Goal: Transaction & Acquisition: Purchase product/service

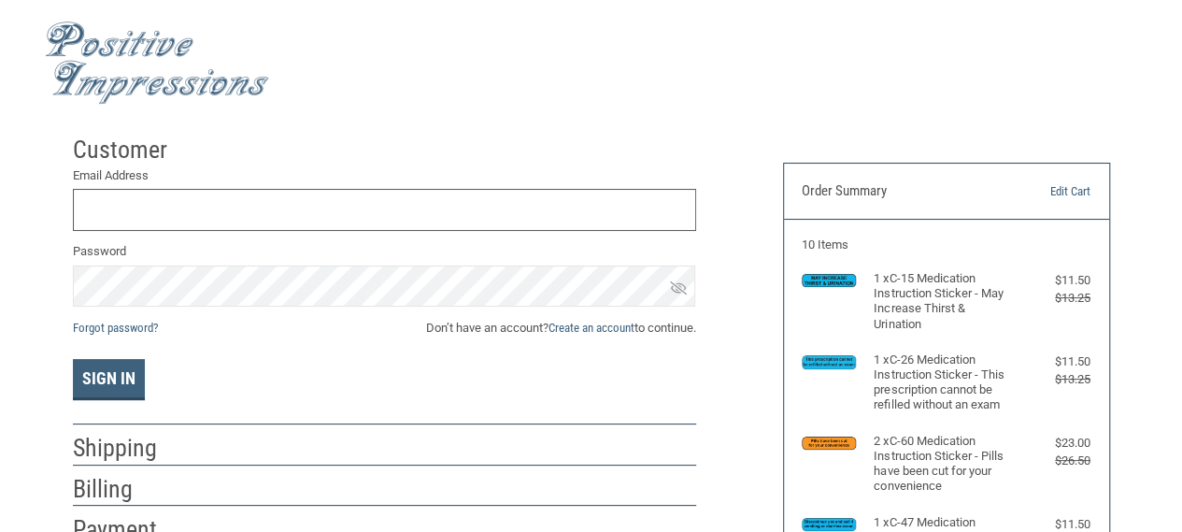
scroll to position [20, 0]
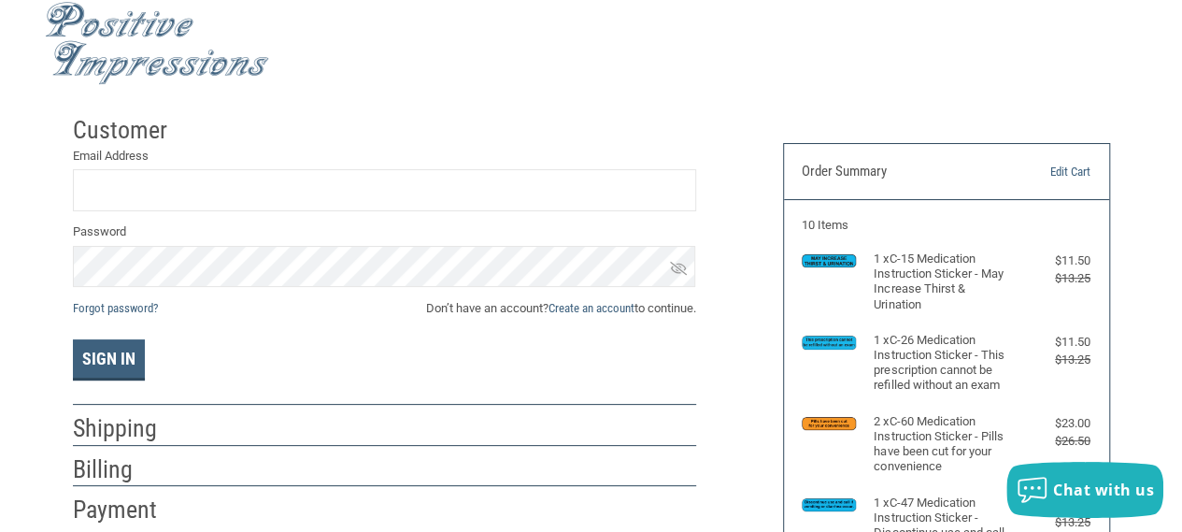
click at [955, 479] on ul "1 x C-15 Medication Instruction Sticker - May Increase Thirst & Urination $11.5…" at bounding box center [946, 412] width 289 height 322
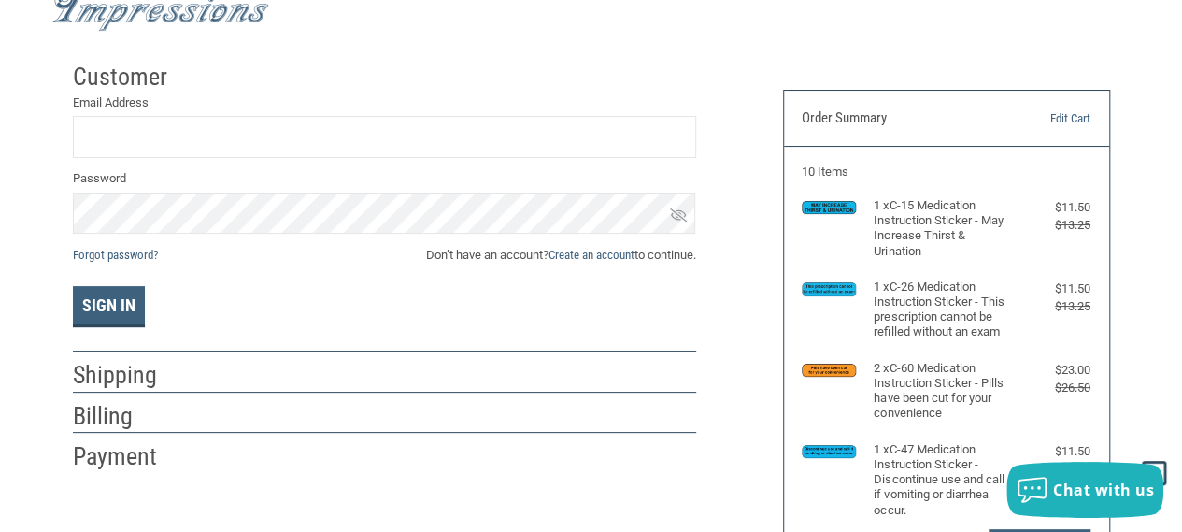
scroll to position [57, 0]
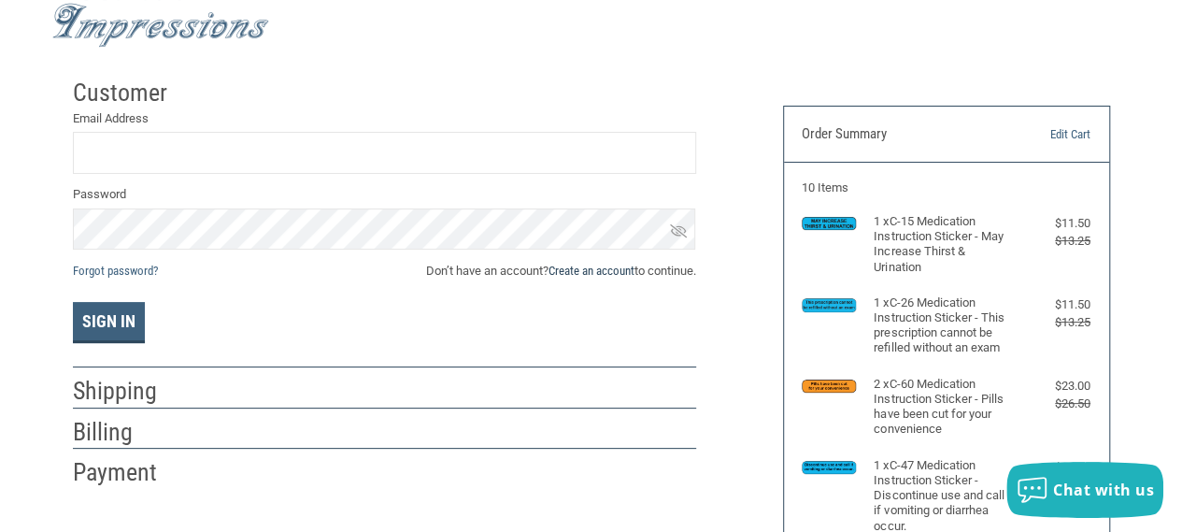
click at [572, 264] on link "Create an account" at bounding box center [592, 271] width 86 height 14
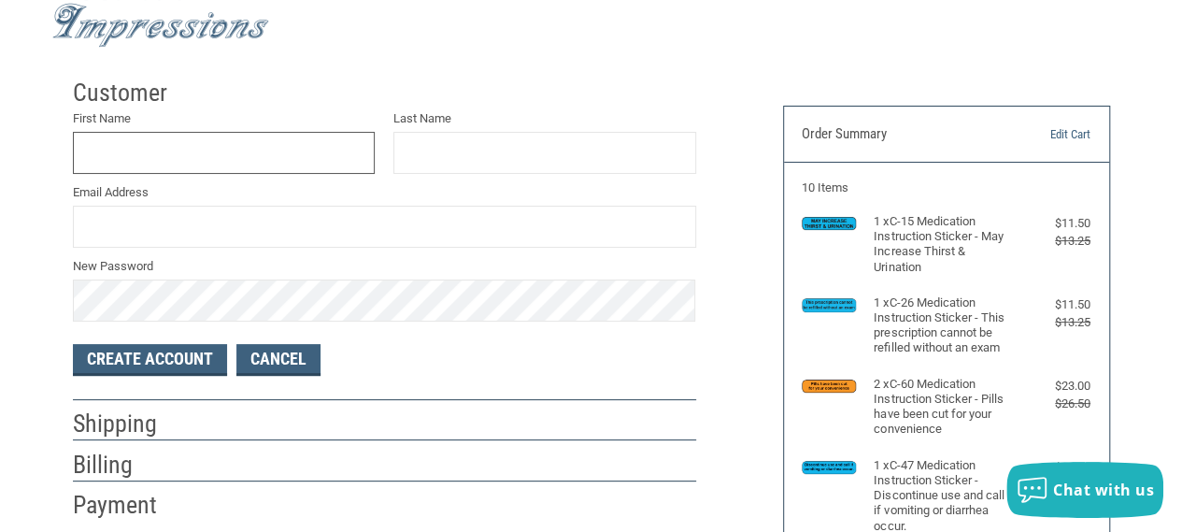
click at [281, 150] on input "First Name" at bounding box center [224, 153] width 303 height 42
type input "CLAIRE"
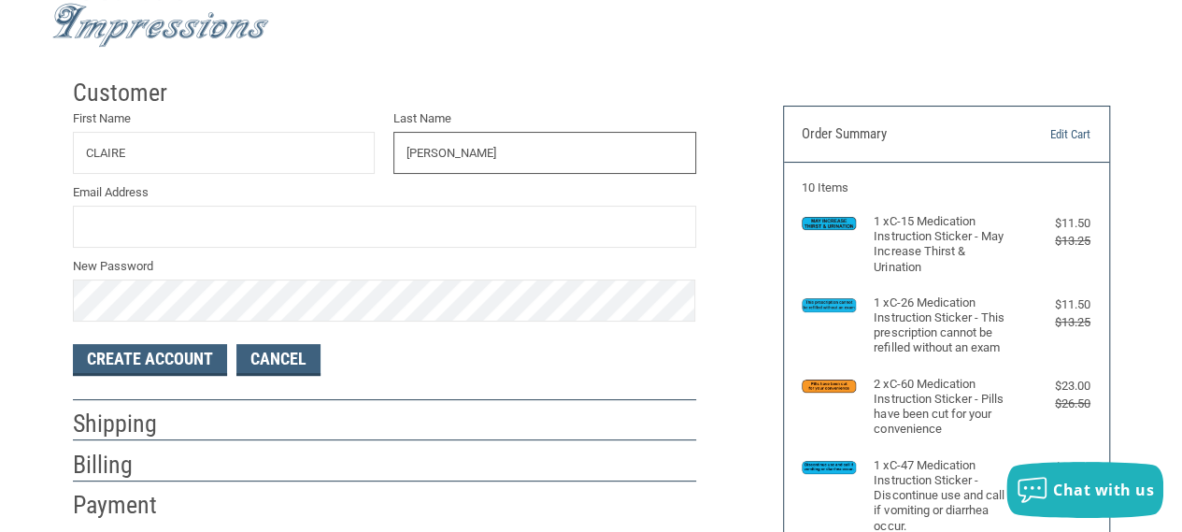
type input "[PERSON_NAME]"
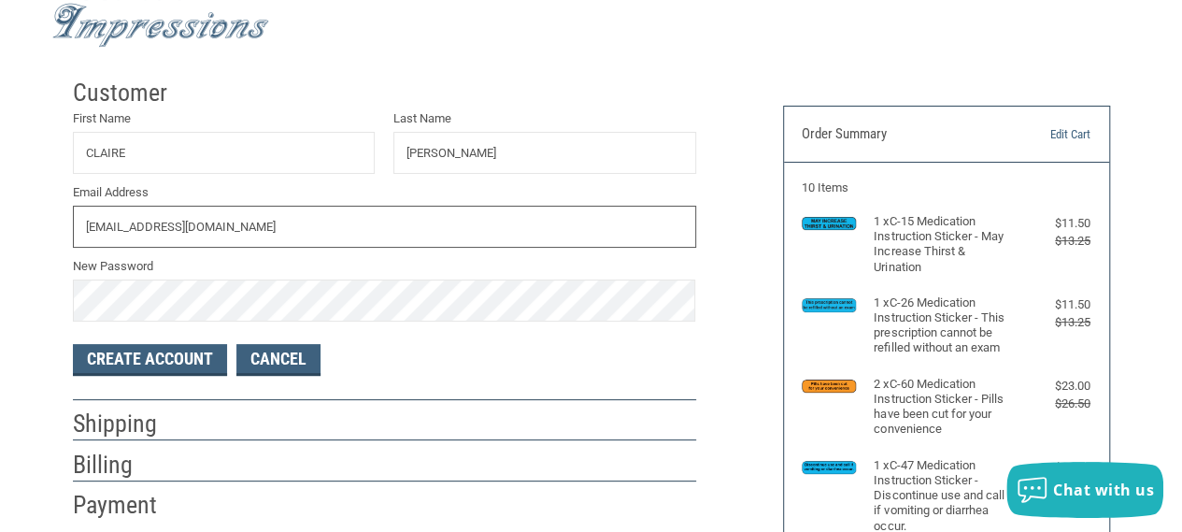
type input "[EMAIL_ADDRESS][DOMAIN_NAME]"
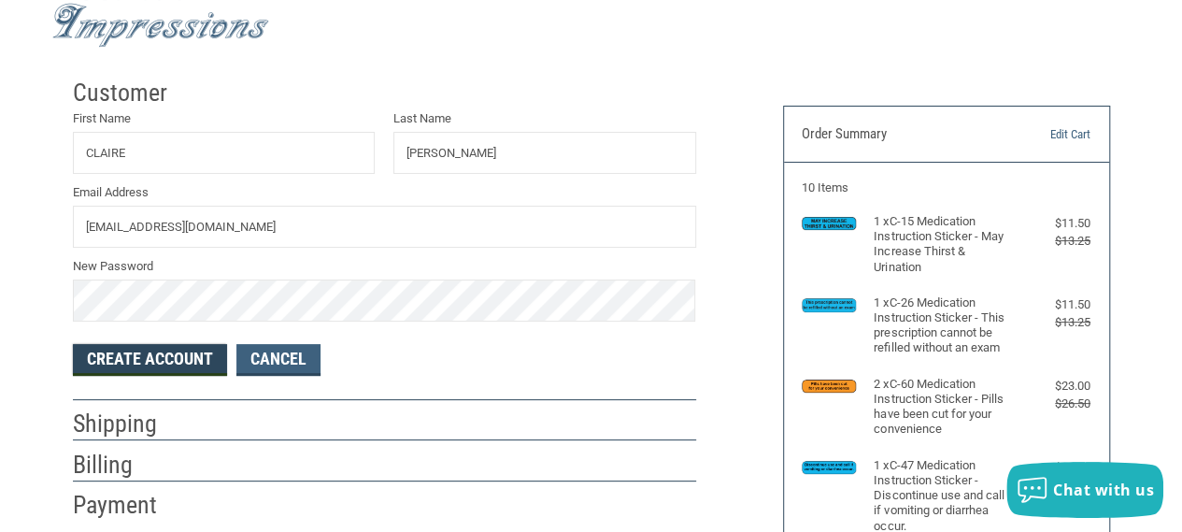
click at [198, 349] on button "Create Account" at bounding box center [150, 360] width 154 height 32
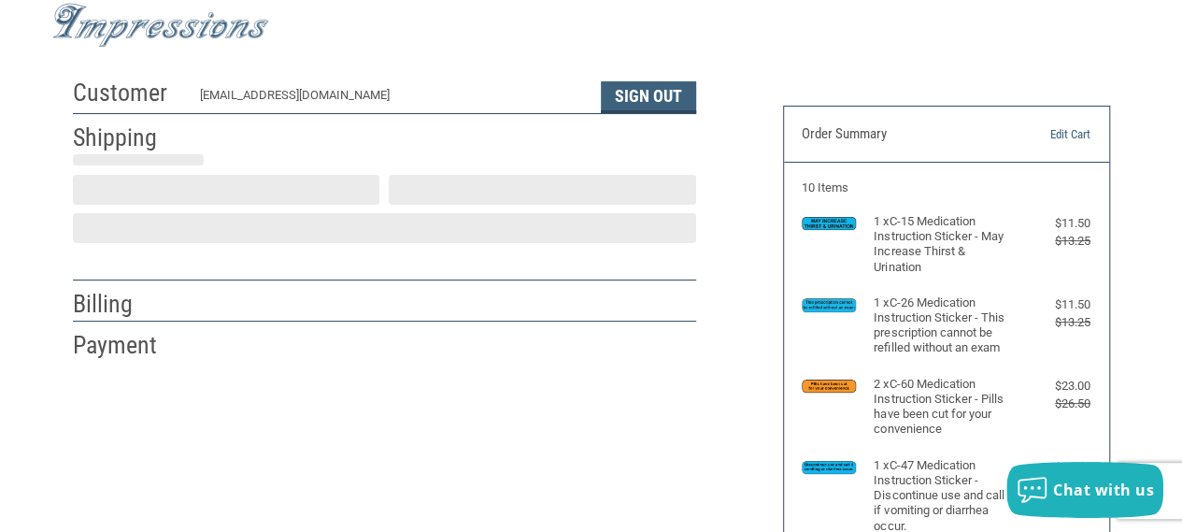
scroll to position [64, 0]
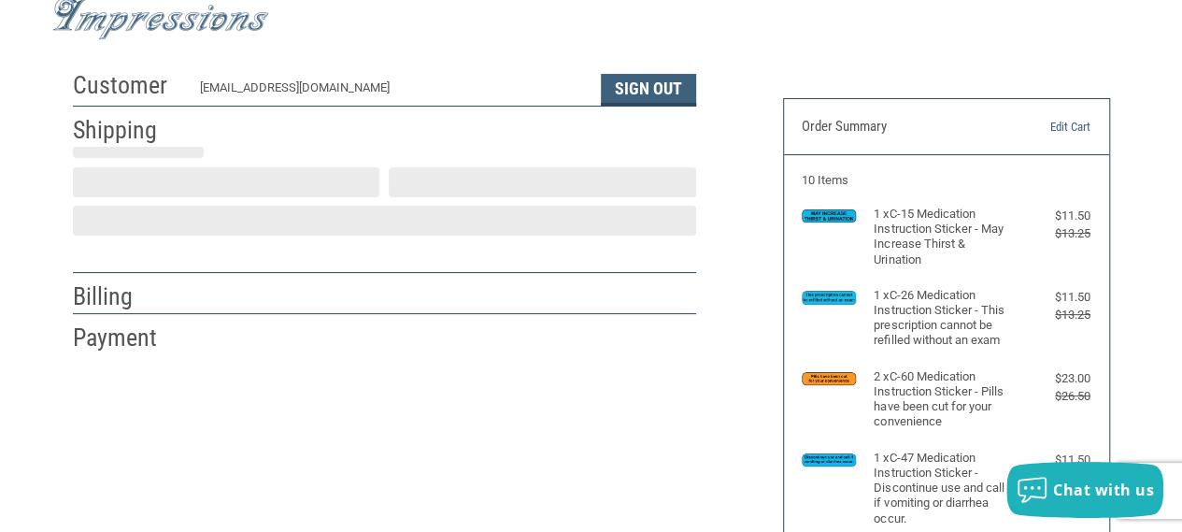
select select "US"
drag, startPoint x: 198, startPoint y: 349, endPoint x: 249, endPoint y: 329, distance: 54.1
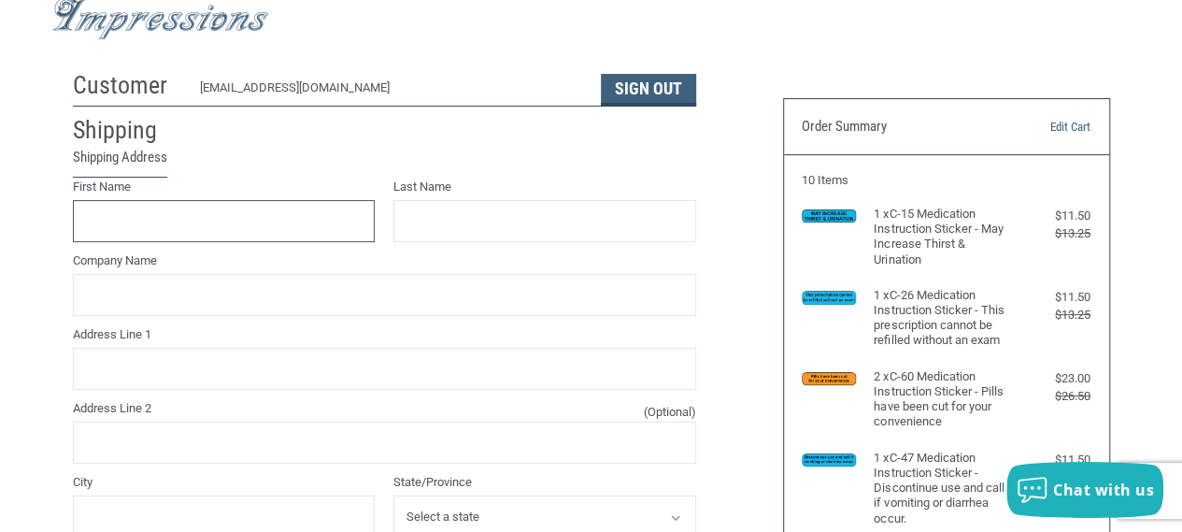
click at [272, 233] on input "First Name" at bounding box center [224, 221] width 303 height 42
type input "[GEOGRAPHIC_DATA]"
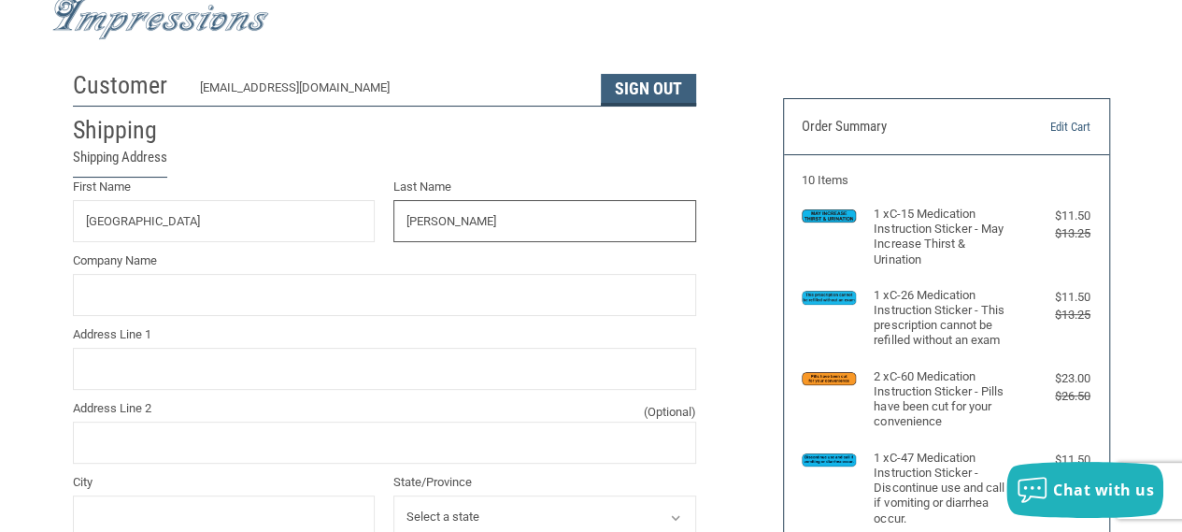
type input "[PERSON_NAME]"
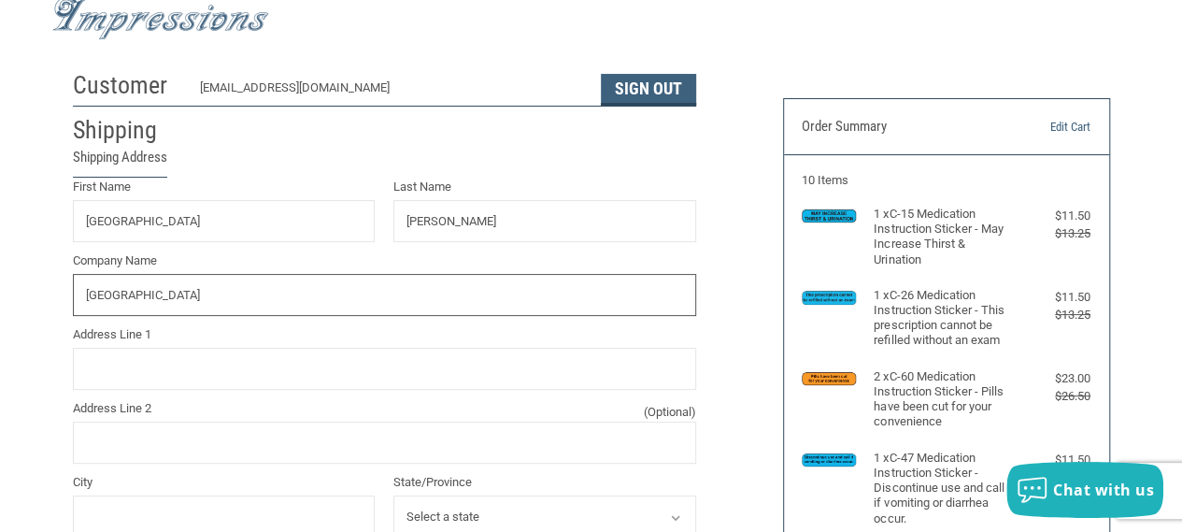
type input "[GEOGRAPHIC_DATA]"
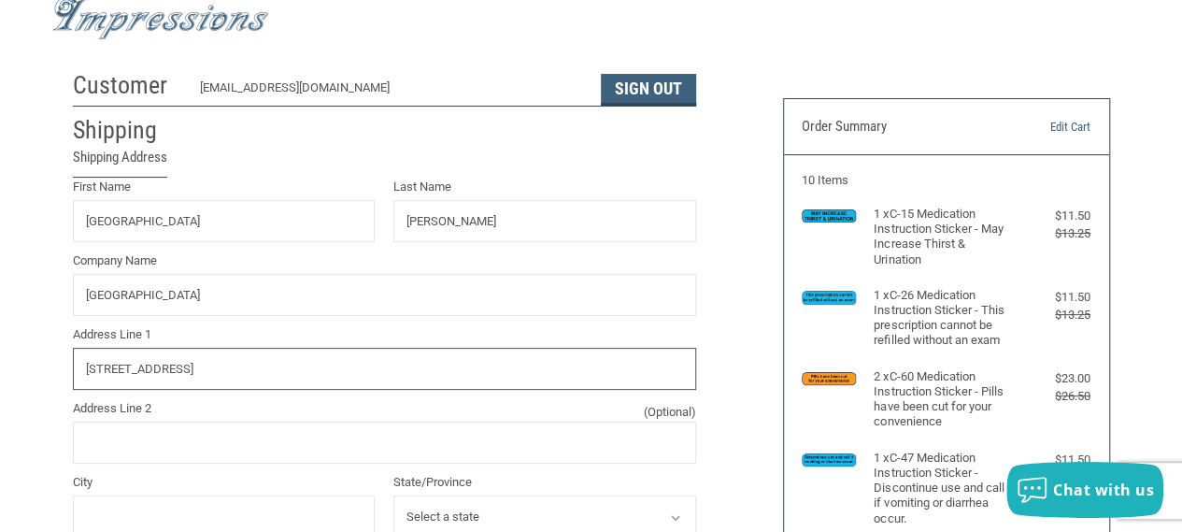
type input "[STREET_ADDRESS]"
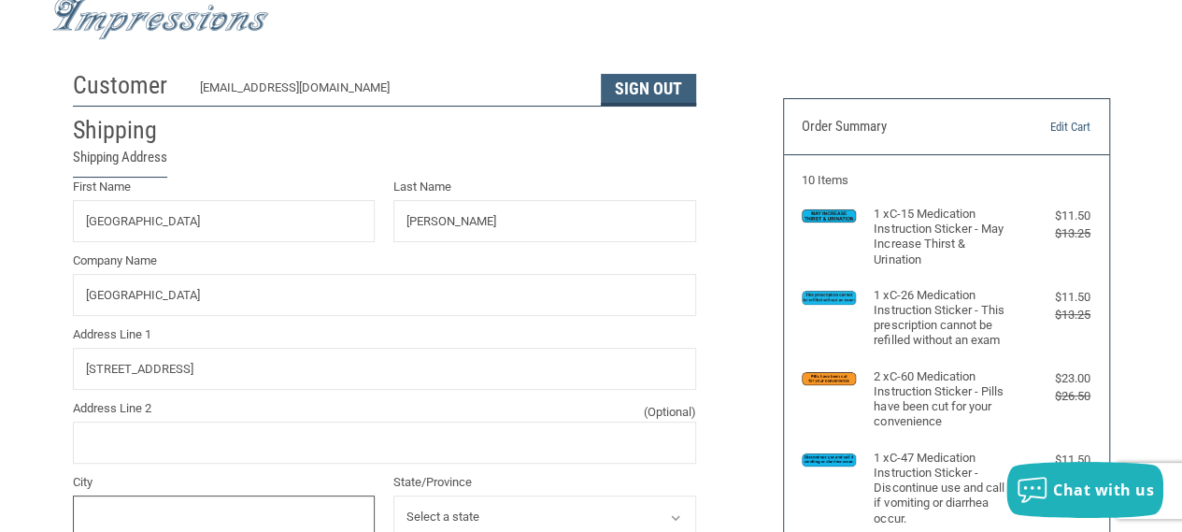
scroll to position [69, 0]
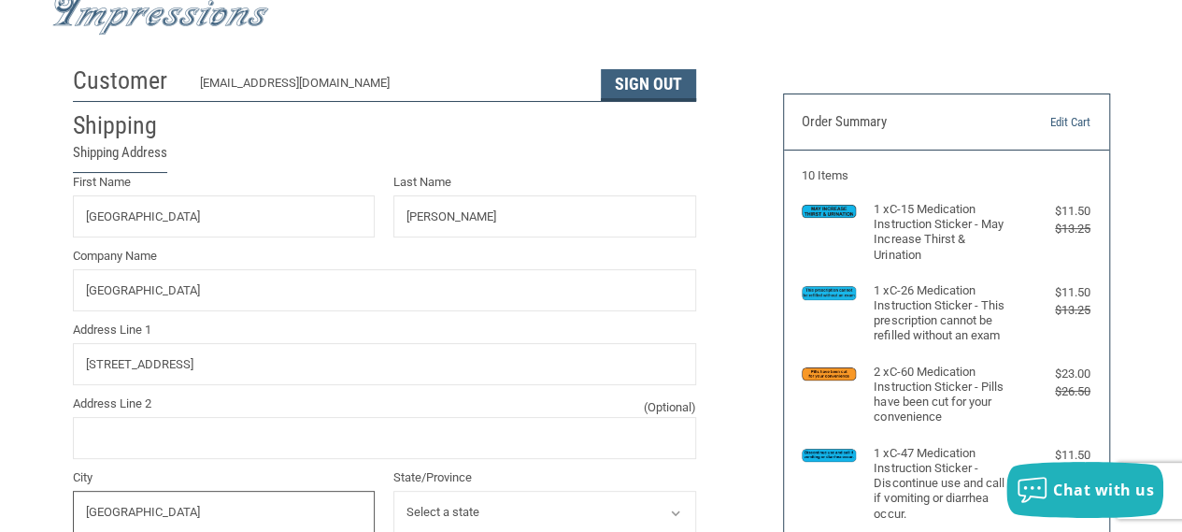
type input "[GEOGRAPHIC_DATA]"
select select "AL"
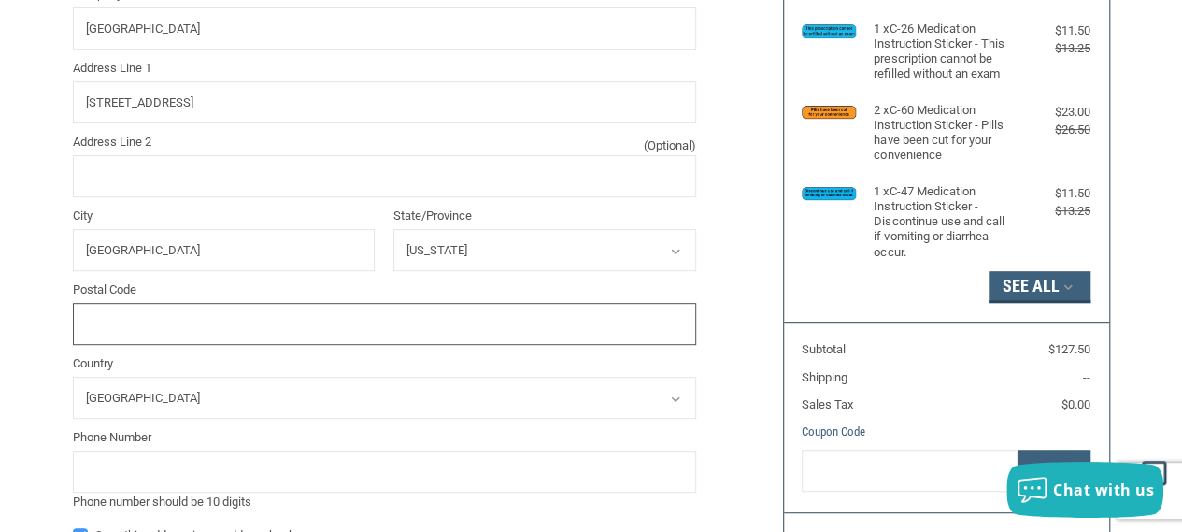
scroll to position [389, 0]
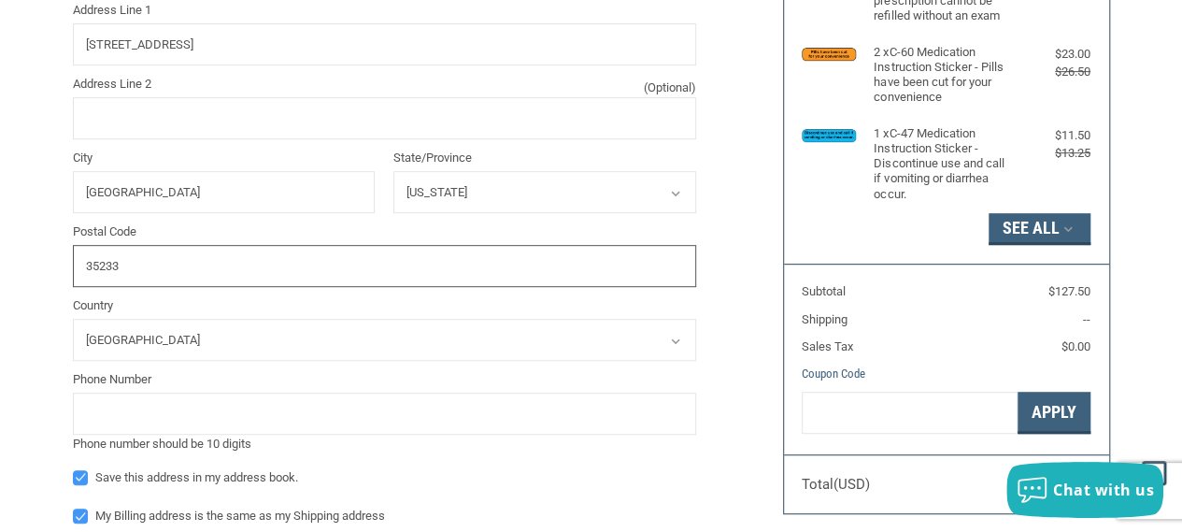
type input "35233"
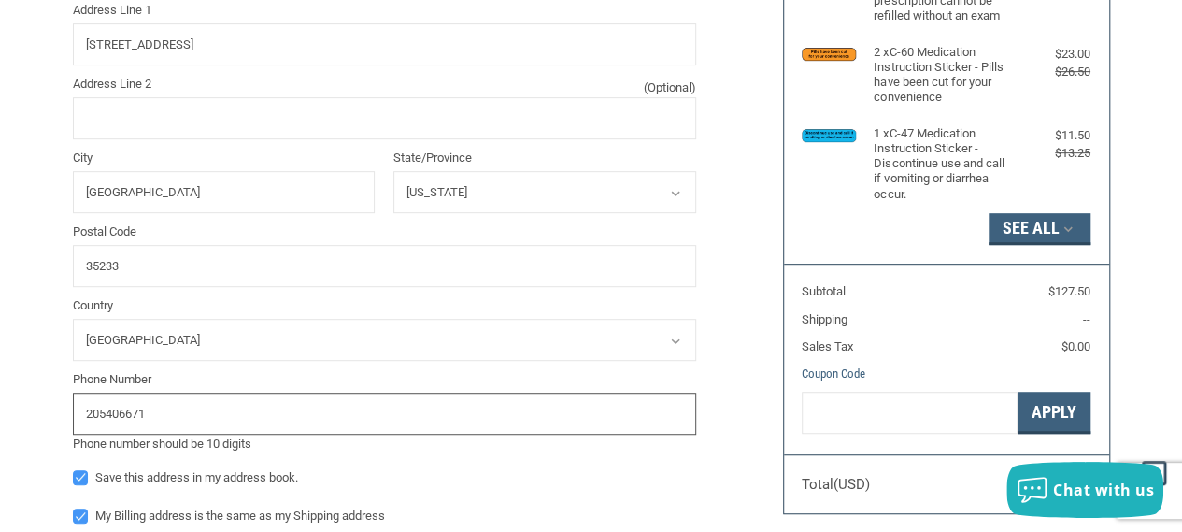
type input "2054066710"
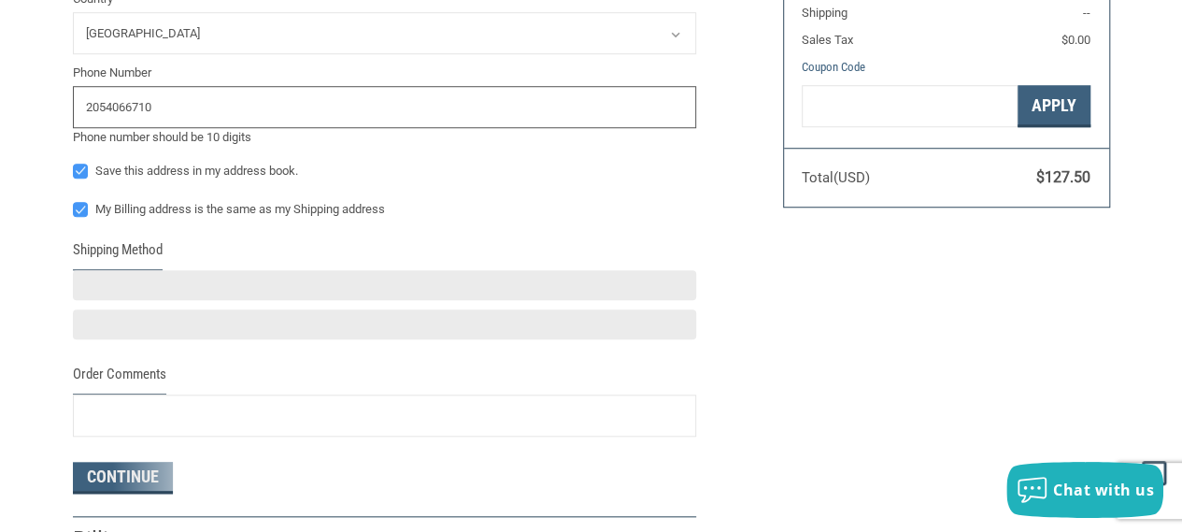
scroll to position [695, 0]
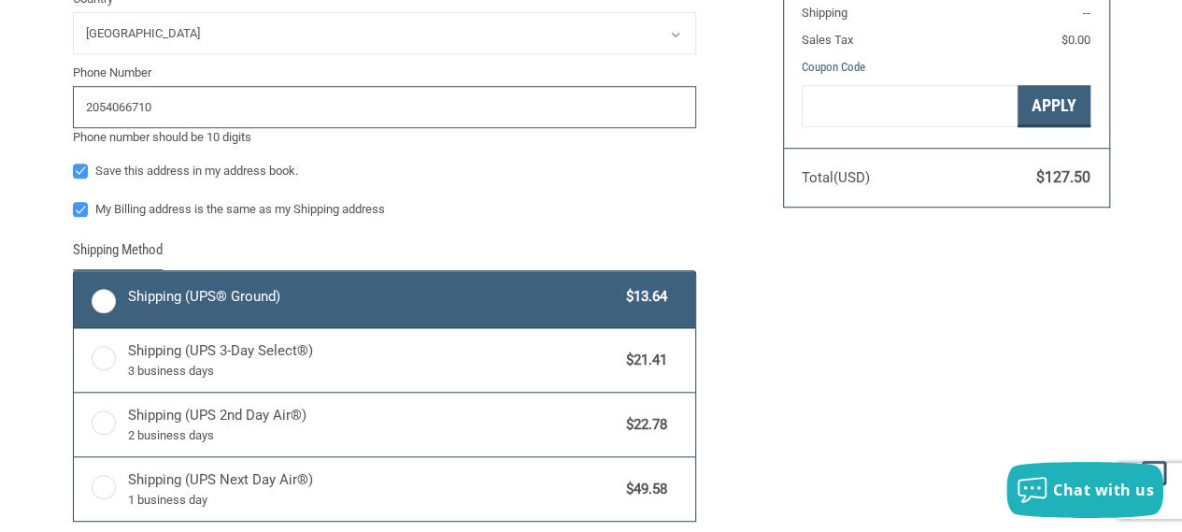
radio input "true"
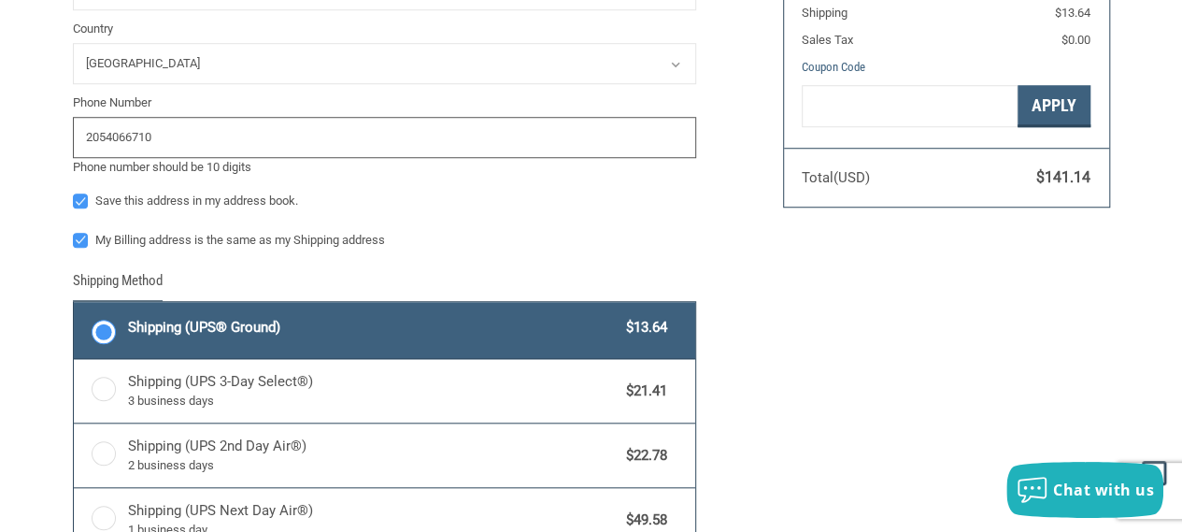
scroll to position [726, 0]
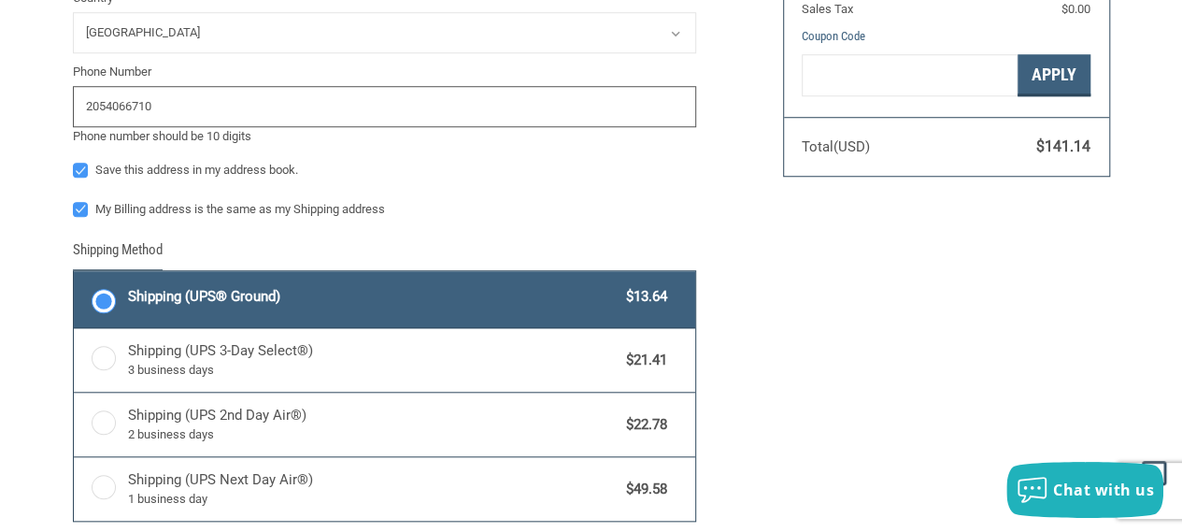
type input "2054066710"
click at [251, 297] on span "Shipping (UPS® Ground)" at bounding box center [373, 296] width 490 height 21
click at [75, 274] on input "Shipping (UPS® Ground) $13.64" at bounding box center [74, 273] width 1 height 1
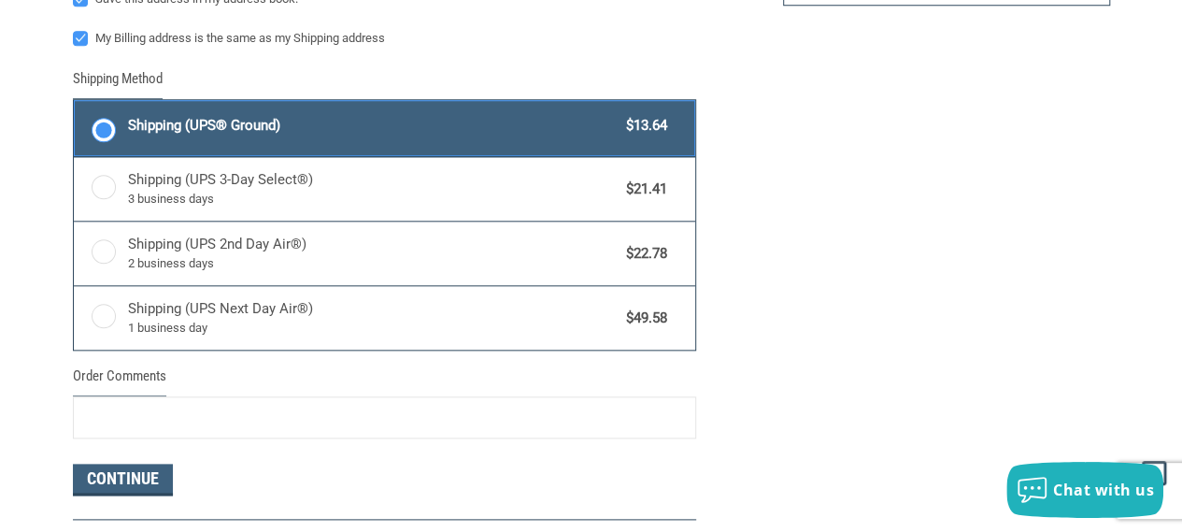
scroll to position [902, 0]
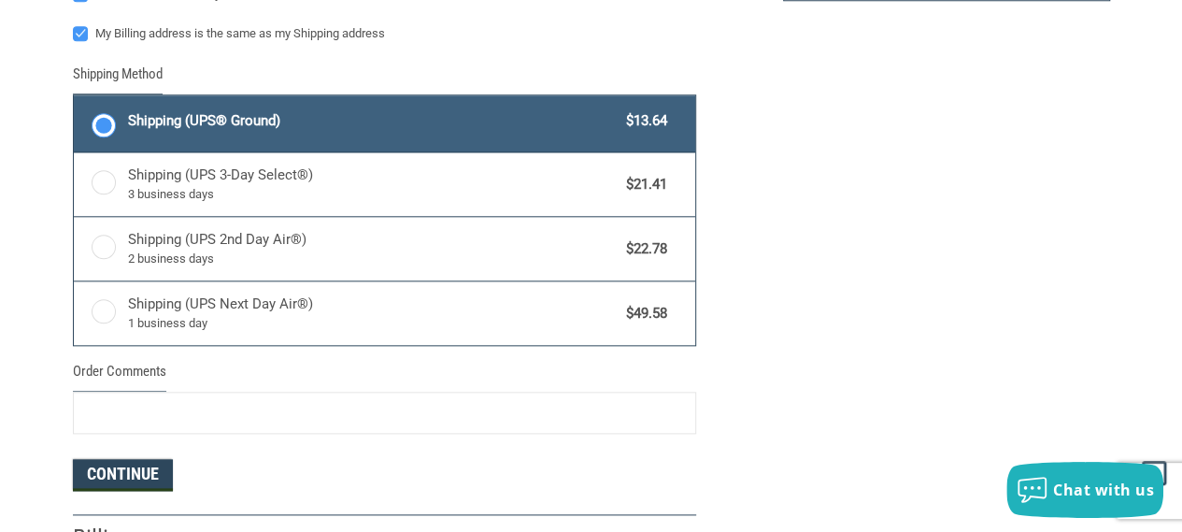
click at [132, 472] on button "Continue" at bounding box center [123, 475] width 100 height 32
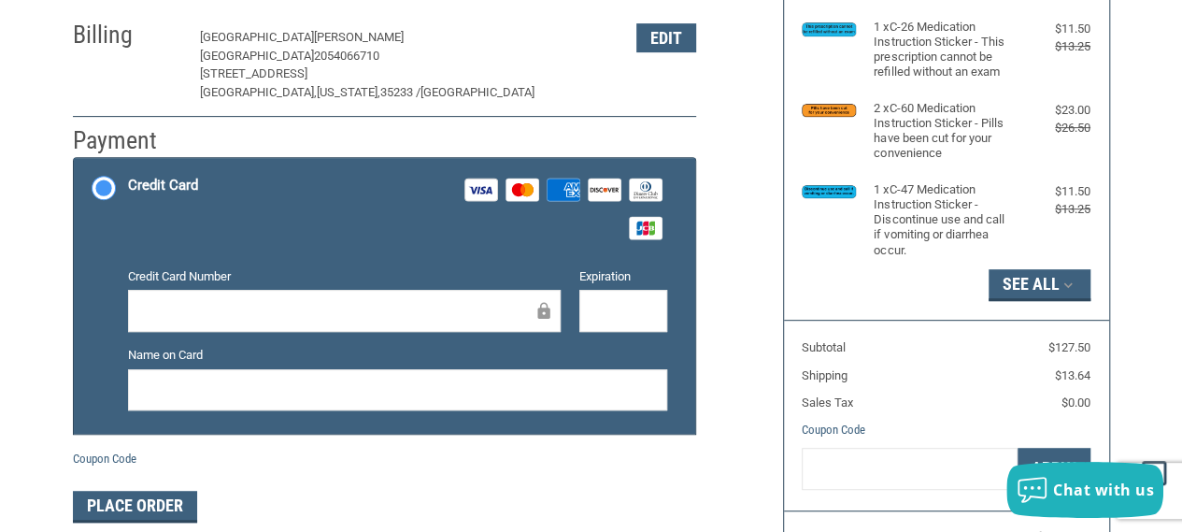
scroll to position [344, 0]
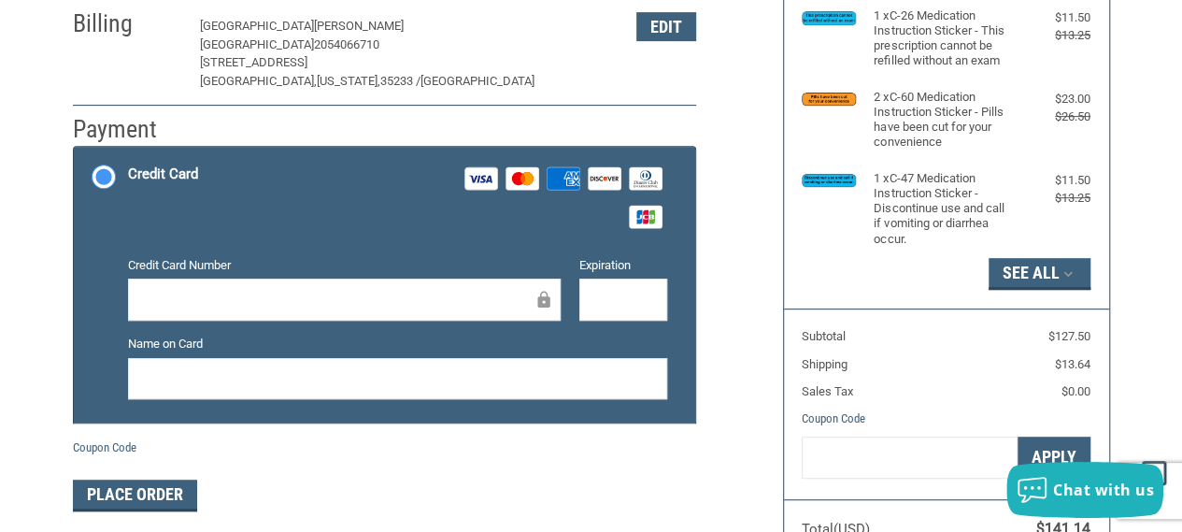
click at [351, 281] on div at bounding box center [344, 299] width 433 height 42
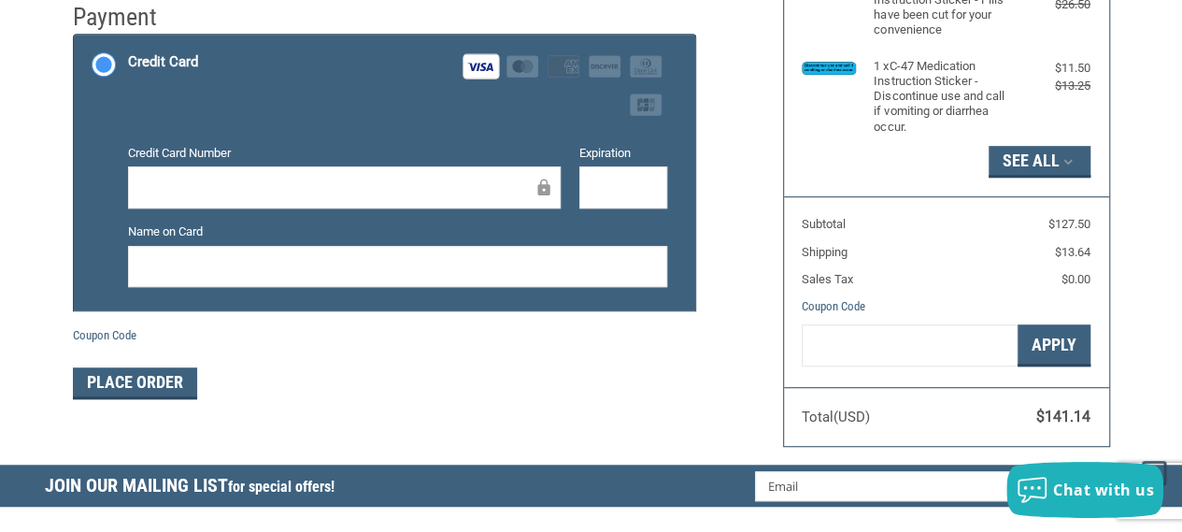
scroll to position [463, 0]
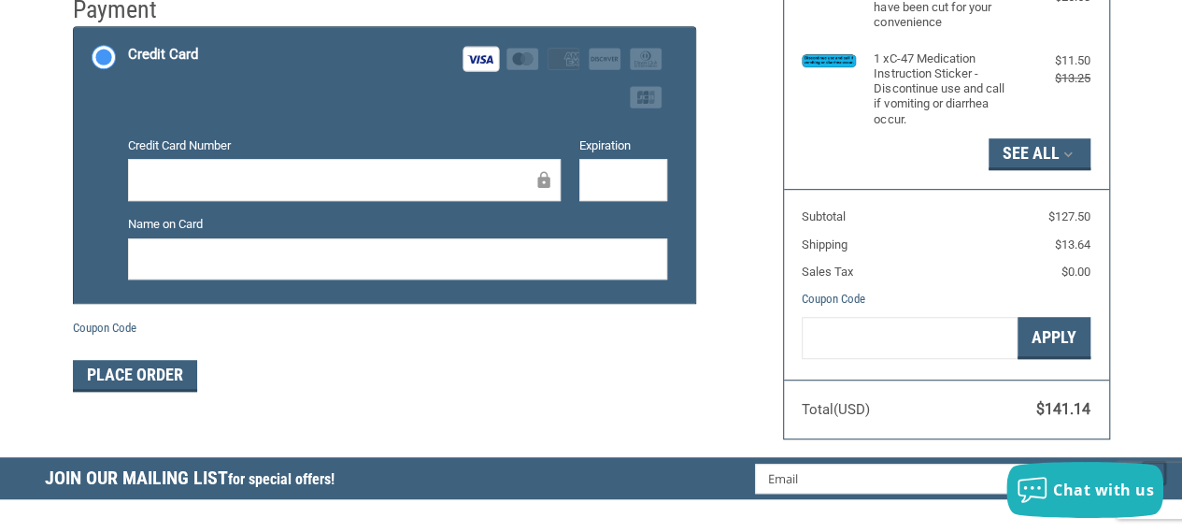
click at [383, 194] on div at bounding box center [344, 180] width 433 height 42
click at [123, 365] on button "Place Order" at bounding box center [135, 376] width 124 height 32
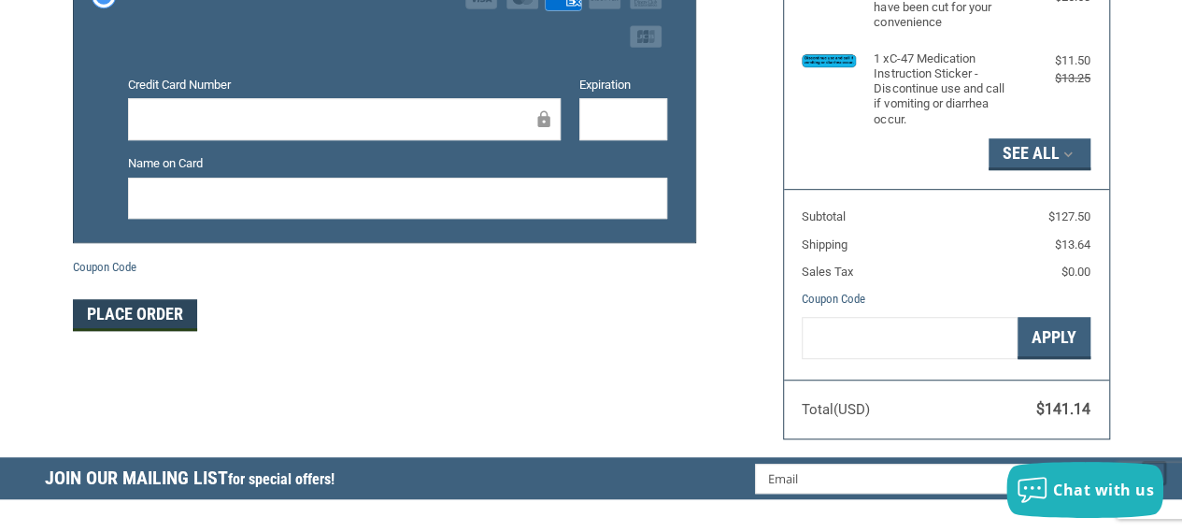
scroll to position [402, 0]
